Goal: Task Accomplishment & Management: Use online tool/utility

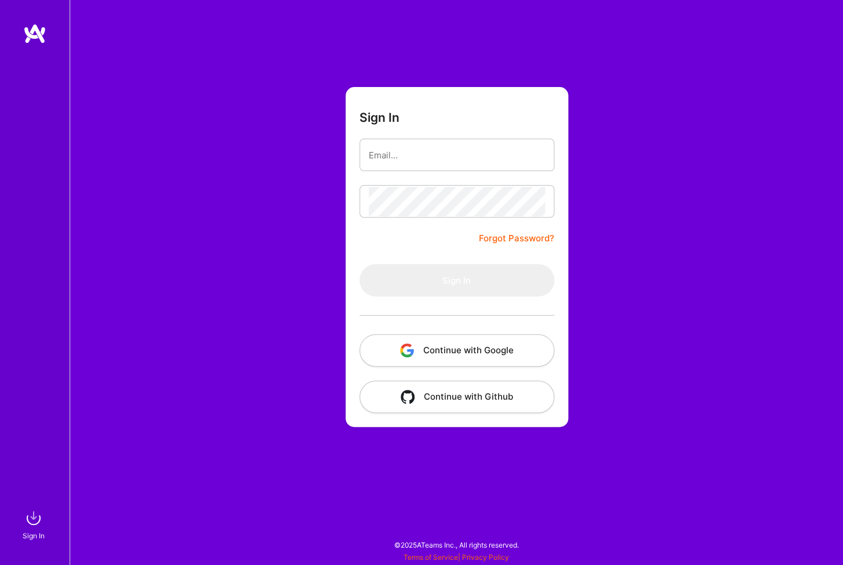
click at [0, 559] on com-1password-button at bounding box center [0, 559] width 0 height 0
type input "[EMAIL_ADDRESS][DOMAIN_NAME]"
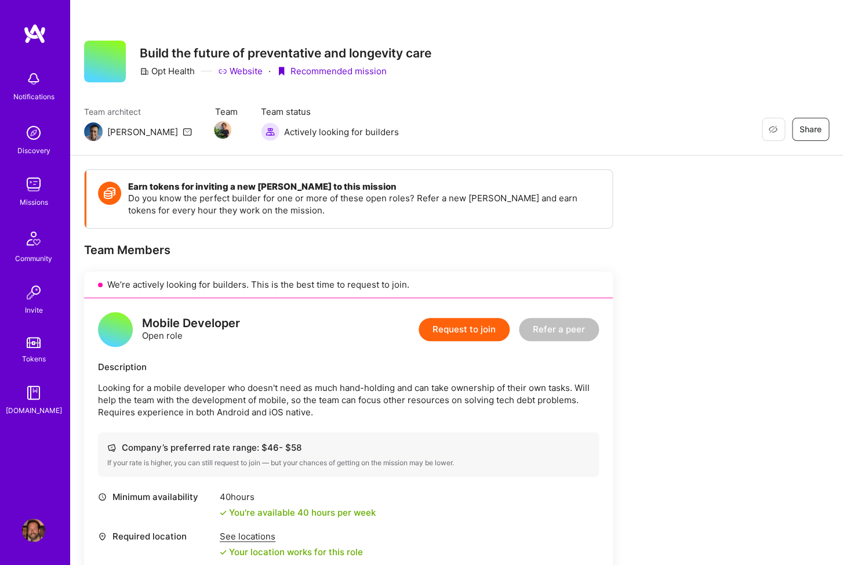
click at [32, 191] on img at bounding box center [33, 184] width 23 height 23
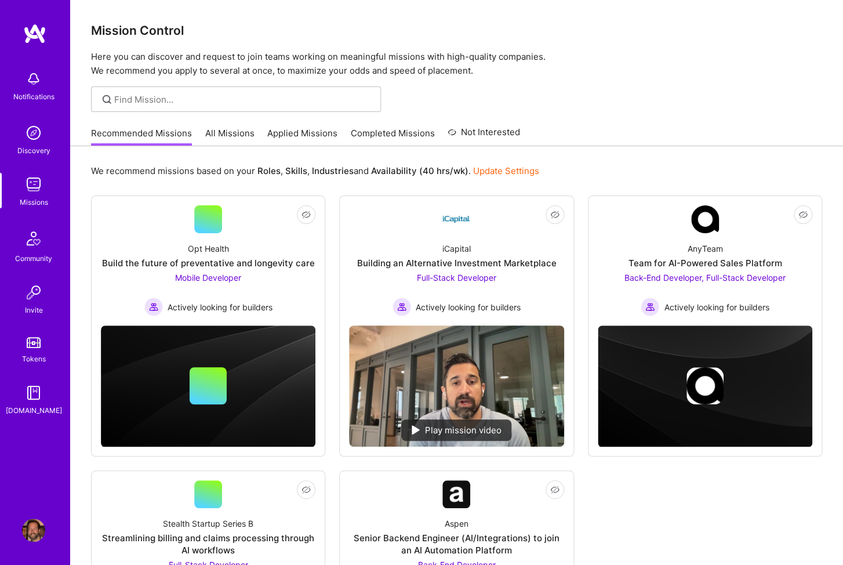
click at [229, 135] on link "All Missions" at bounding box center [229, 136] width 49 height 19
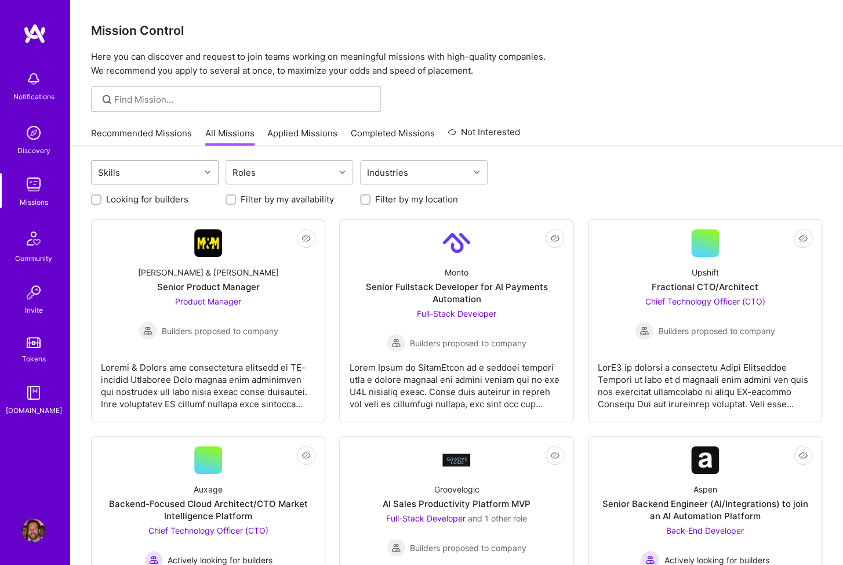
click at [173, 169] on div "Skills" at bounding box center [146, 172] width 108 height 23
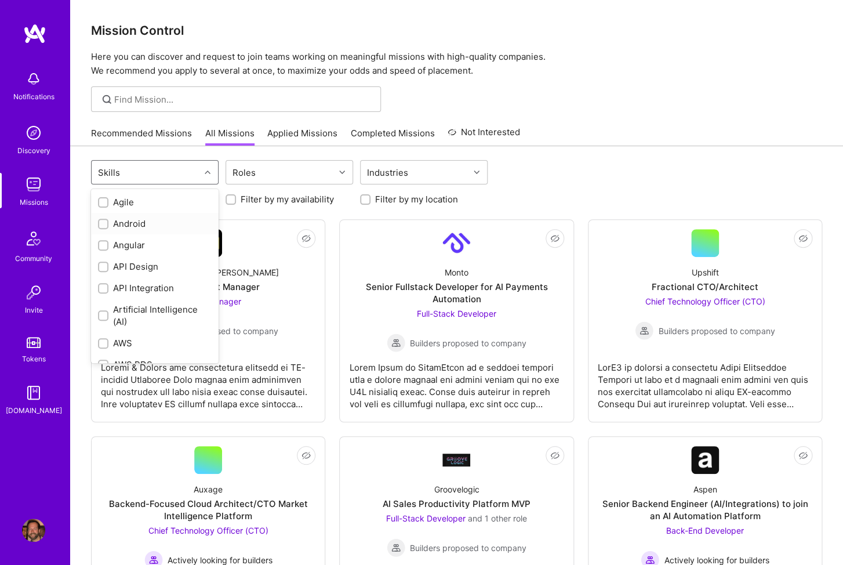
click at [123, 222] on div "Android" at bounding box center [155, 223] width 114 height 12
checkbox input "true"
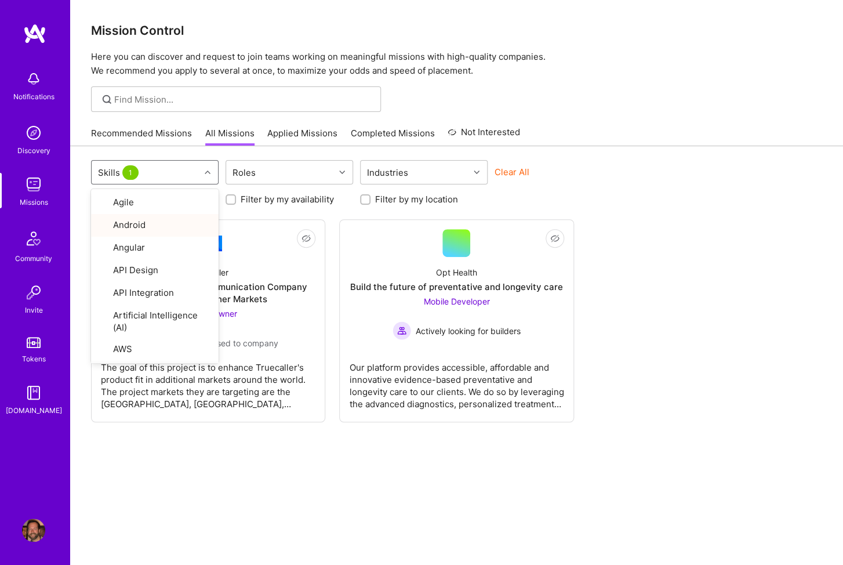
click at [220, 493] on div "option Android, selected. option AWS RDS focused, 8 of 74. 74 results available…" at bounding box center [456, 372] width 773 height 452
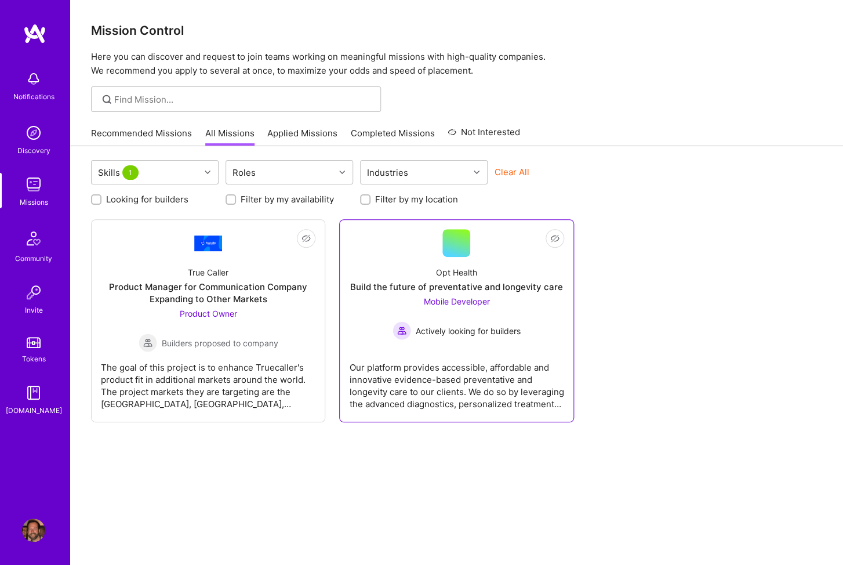
click at [471, 384] on div "Our platform provides accessible, affordable and innovative evidence-based prev…" at bounding box center [456, 381] width 215 height 58
